Goal: Complete application form

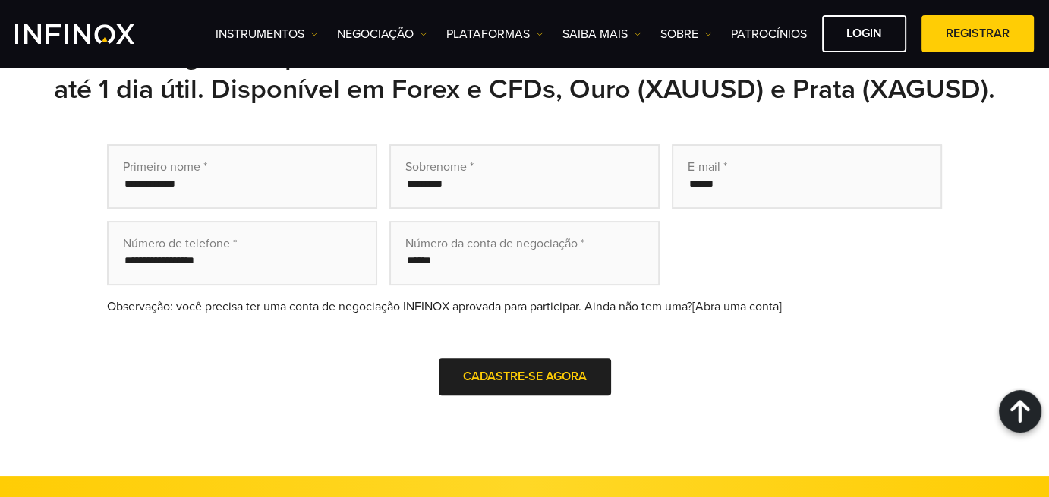
scroll to position [456, 0]
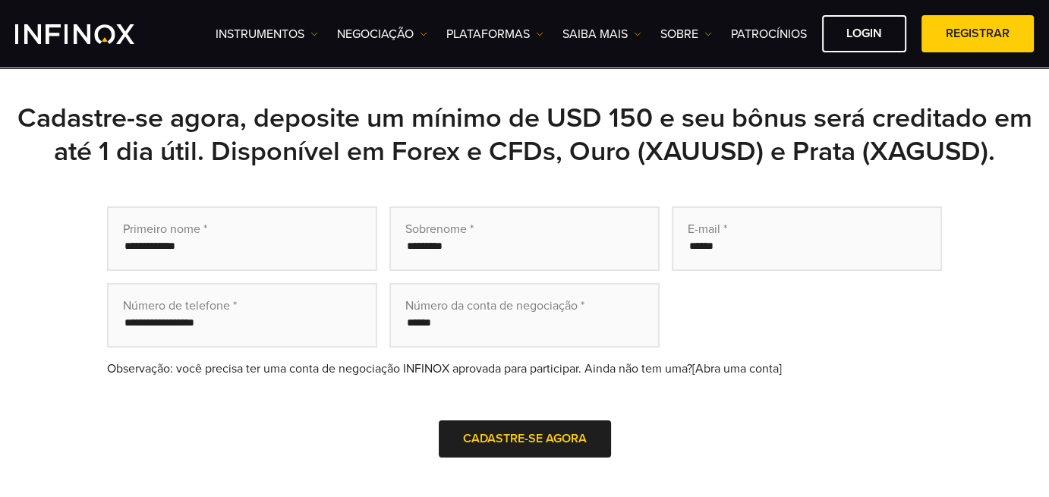
click at [185, 257] on input "text" at bounding box center [242, 239] width 270 height 65
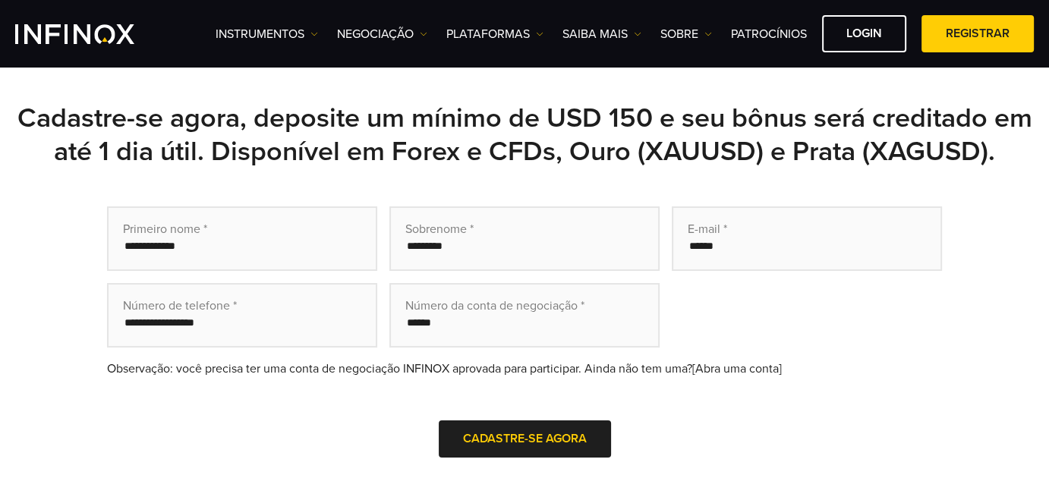
click at [521, 335] on input "text" at bounding box center [524, 315] width 270 height 65
click at [337, 317] on input "tel" at bounding box center [242, 315] width 270 height 65
click at [465, 248] on input "text" at bounding box center [524, 239] width 270 height 65
click at [746, 226] on input "email" at bounding box center [807, 239] width 270 height 65
drag, startPoint x: 448, startPoint y: 243, endPoint x: 437, endPoint y: 244, distance: 10.7
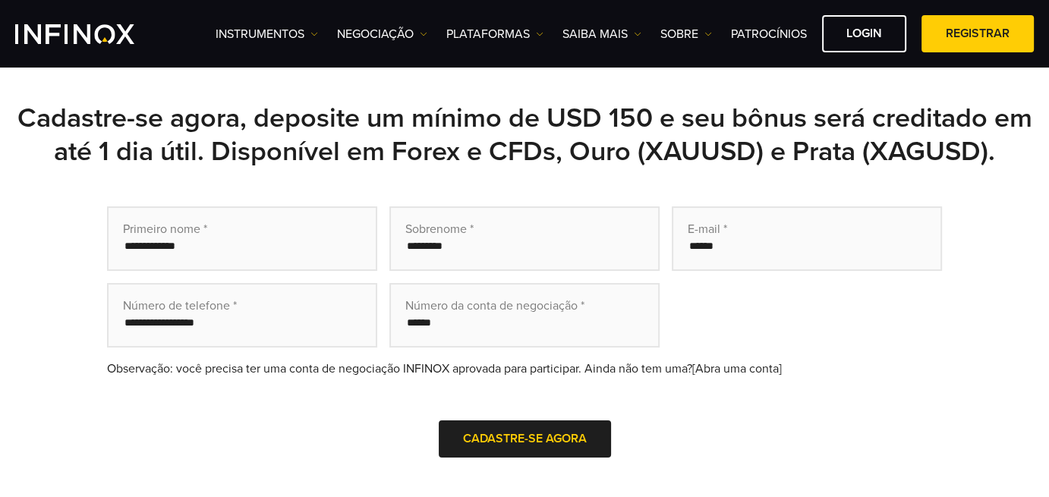
click at [445, 243] on input "text" at bounding box center [524, 239] width 270 height 65
drag, startPoint x: 289, startPoint y: 241, endPoint x: 273, endPoint y: 243, distance: 15.3
click at [285, 242] on input "text" at bounding box center [242, 239] width 270 height 65
drag, startPoint x: 478, startPoint y: 235, endPoint x: 547, endPoint y: 238, distance: 69.2
click at [478, 235] on input "text" at bounding box center [524, 239] width 270 height 65
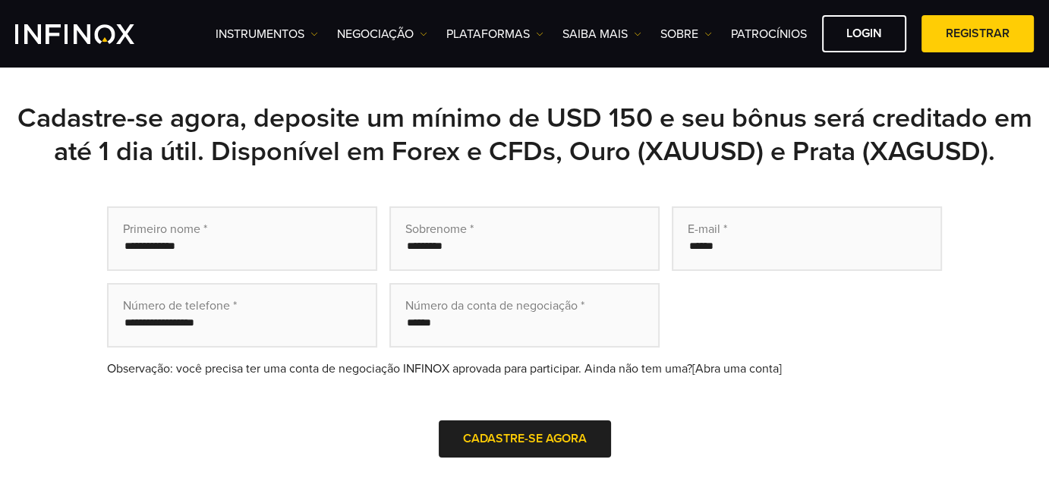
scroll to position [0, 0]
click at [735, 241] on input "email" at bounding box center [807, 239] width 270 height 65
click at [568, 311] on input "text" at bounding box center [524, 315] width 270 height 65
click at [316, 325] on input "tel" at bounding box center [242, 315] width 270 height 65
click at [355, 266] on input "text" at bounding box center [242, 239] width 270 height 65
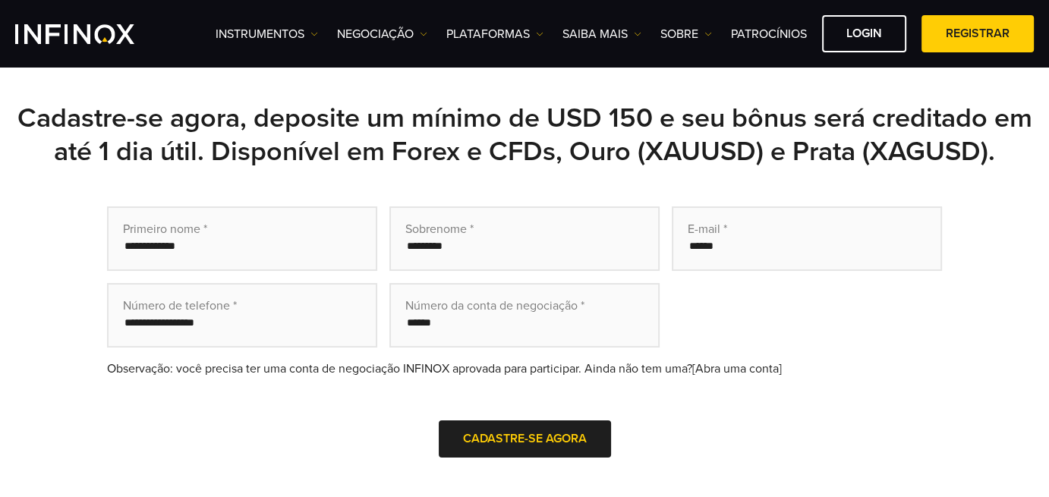
click at [492, 238] on input "text" at bounding box center [524, 239] width 270 height 65
click at [780, 244] on input "email" at bounding box center [807, 239] width 270 height 65
